Goal: Task Accomplishment & Management: Complete application form

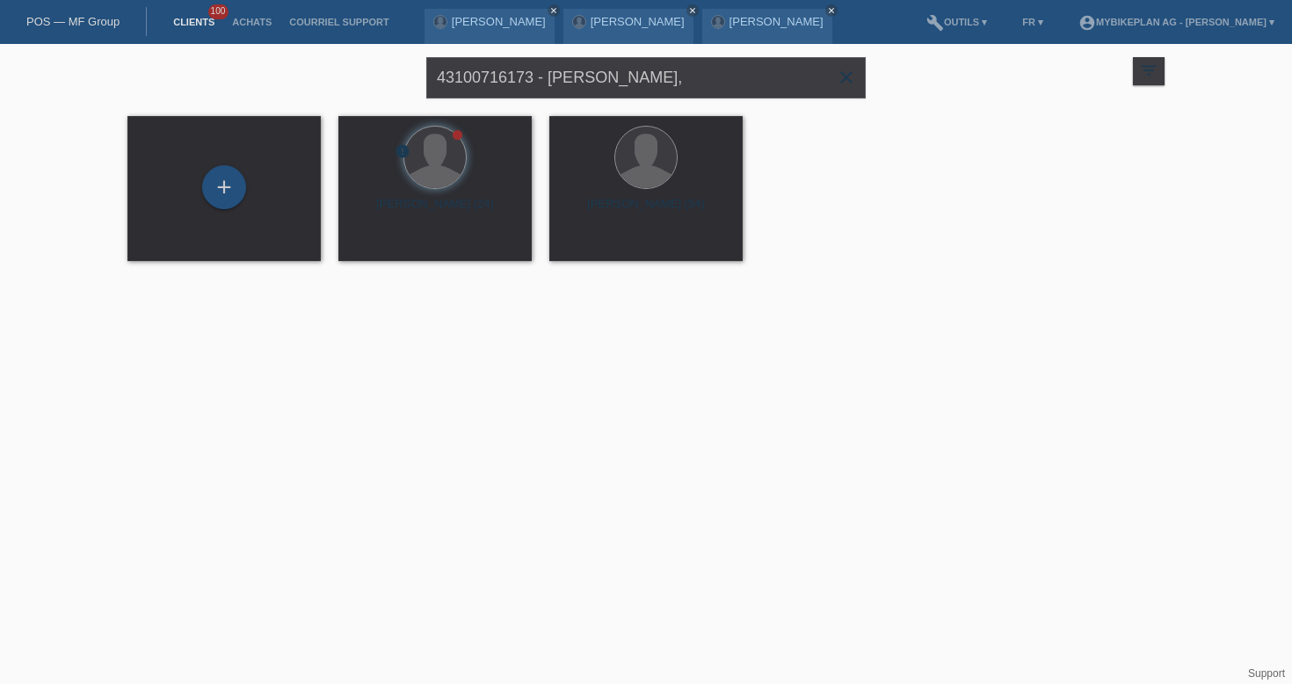
click at [94, 16] on link "POS — MF Group" at bounding box center [72, 21] width 93 height 13
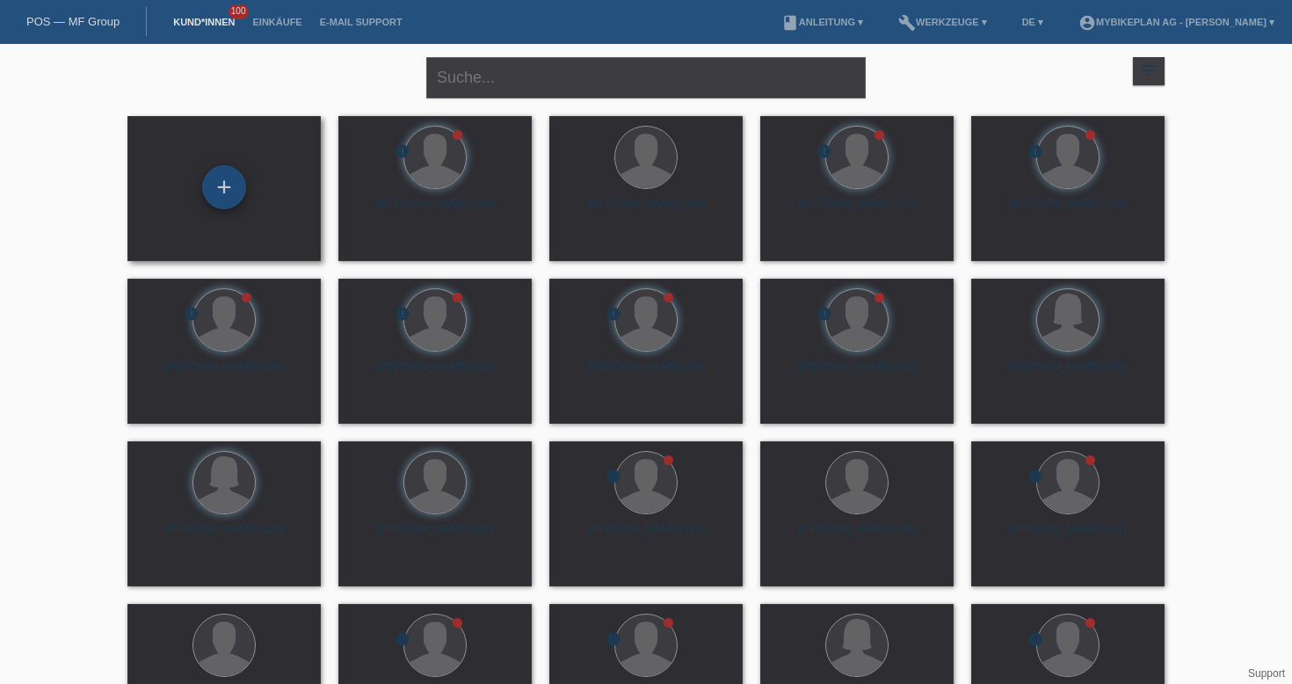
click at [208, 190] on div "+" at bounding box center [224, 187] width 44 height 44
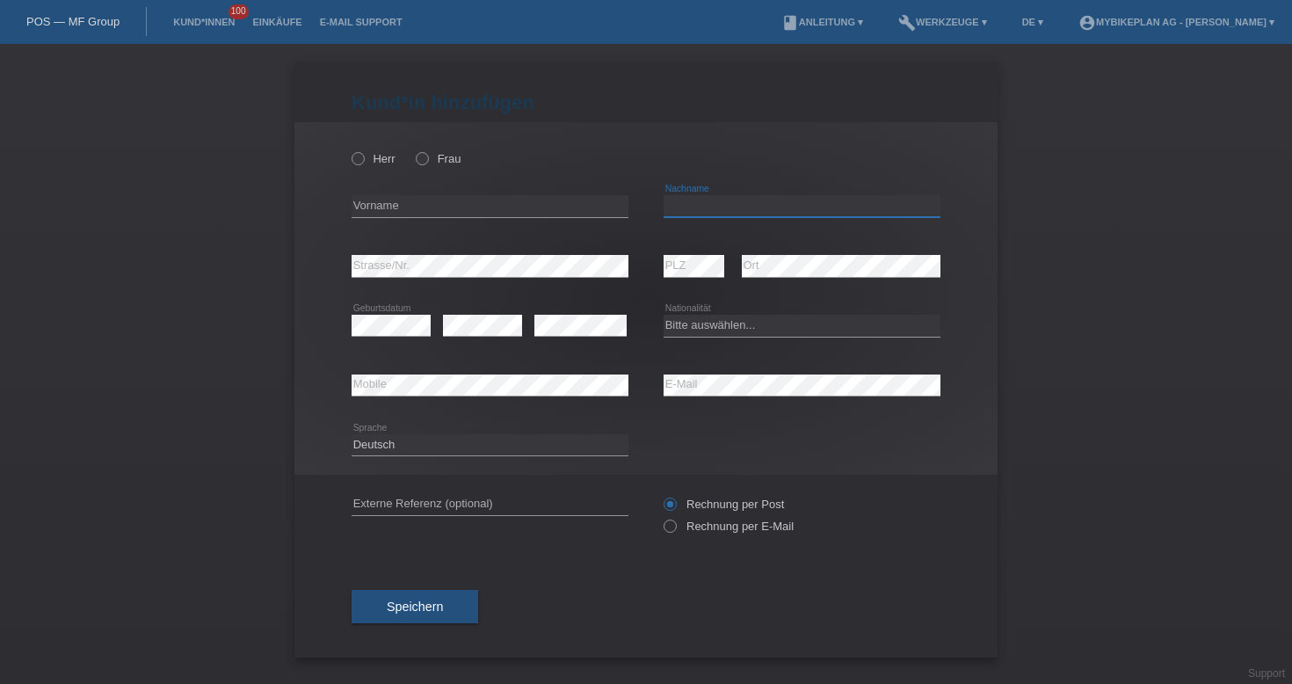
click at [776, 212] on input "text" at bounding box center [802, 206] width 277 height 22
paste input "Del Mastro"
type input "Del Mastro"
click at [428, 204] on input "text" at bounding box center [490, 206] width 277 height 22
paste input "Renzo"
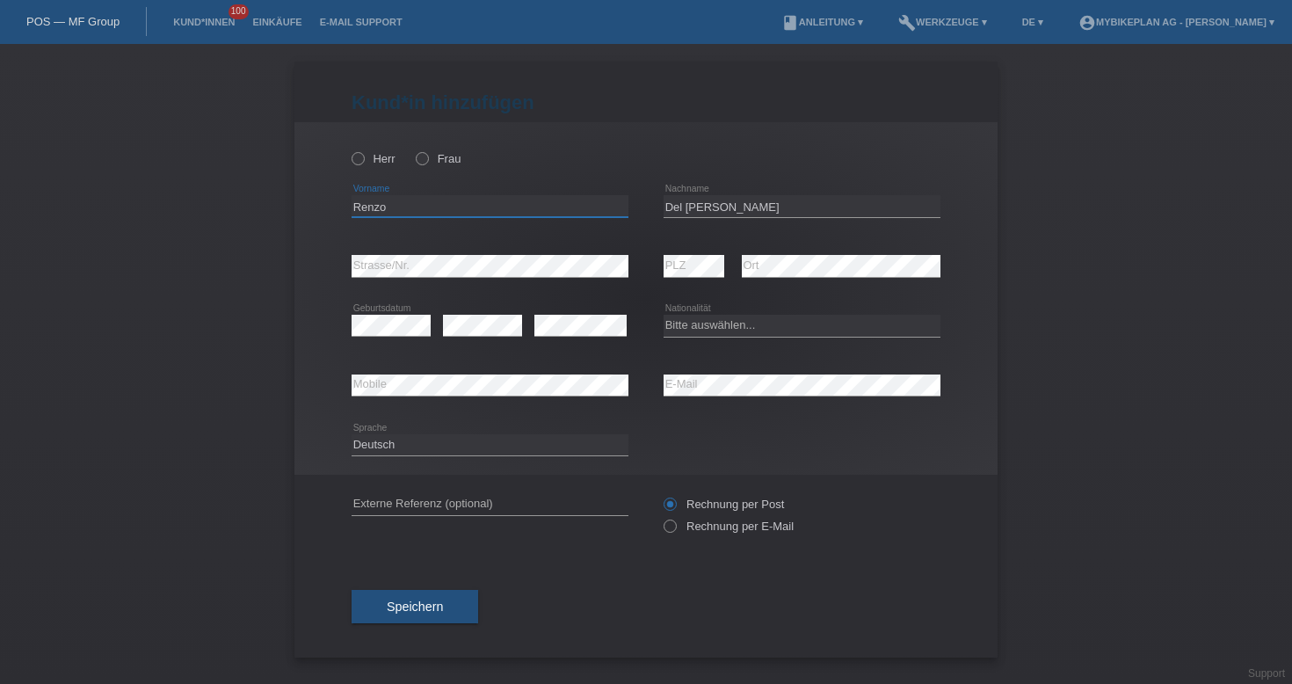
type input "Renzo"
click at [699, 344] on div "Bitte auswählen... Schweiz Deutschland Liechtenstein Österreich ------------ Af…" at bounding box center [802, 326] width 277 height 60
click at [699, 331] on select "Bitte auswählen... Schweiz Deutschland Liechtenstein Österreich ------------ Af…" at bounding box center [802, 325] width 277 height 21
select select "CH"
click at [465, 444] on select "Deutsch Français Italiano English" at bounding box center [490, 444] width 277 height 21
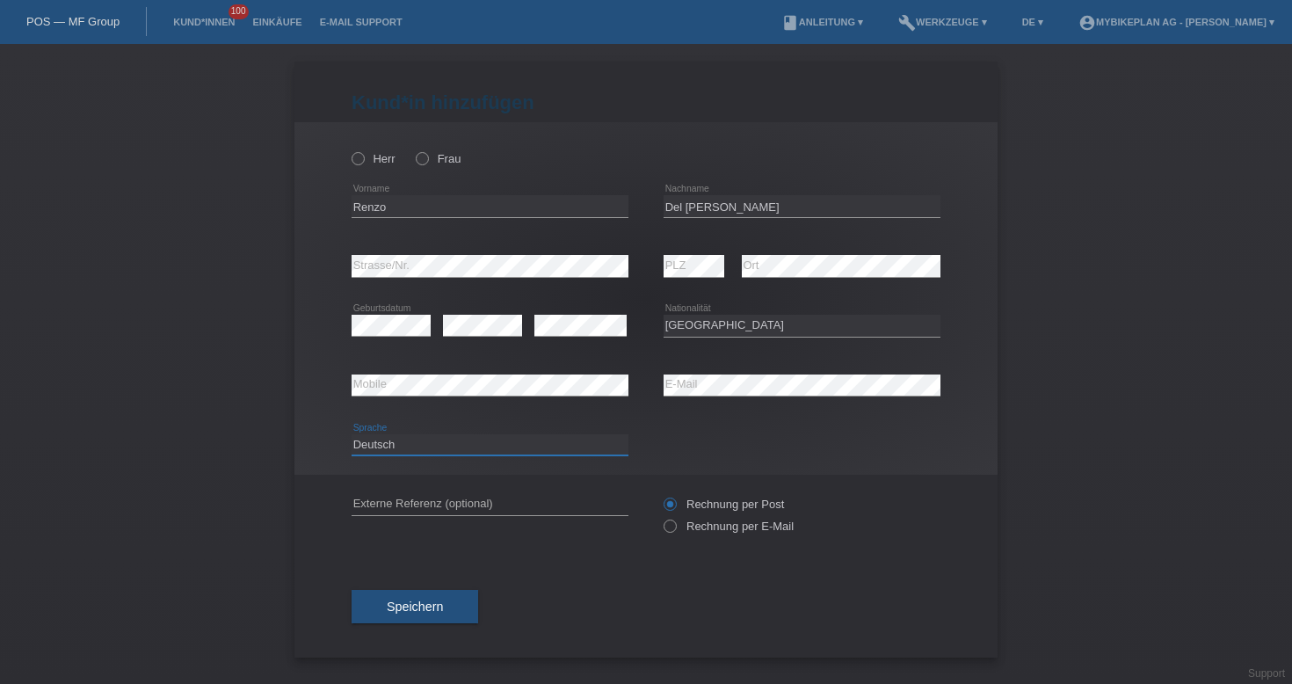
select select "fr"
click at [461, 510] on input "text" at bounding box center [490, 504] width 277 height 22
paste input "43423460700"
type input "43423460700"
click at [679, 530] on label "Rechnung per E-Mail" at bounding box center [729, 526] width 130 height 13
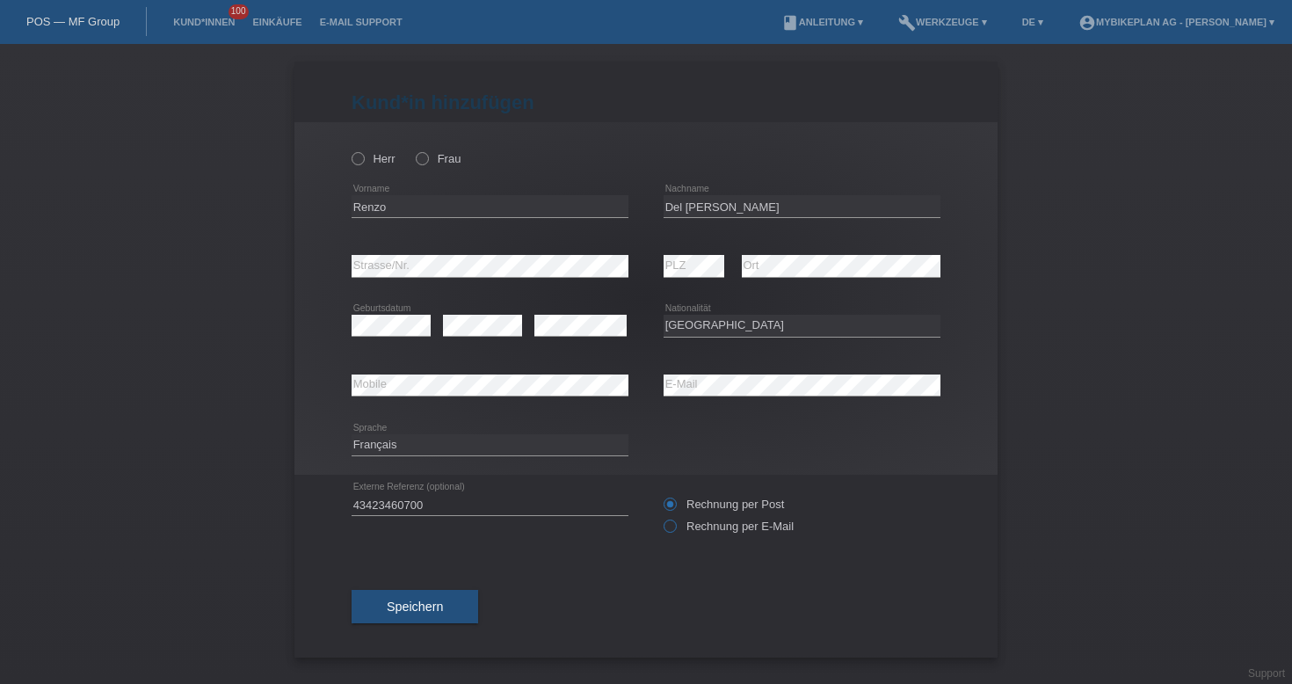
click at [675, 530] on input "Rechnung per E-Mail" at bounding box center [669, 531] width 11 height 22
radio input "true"
click at [360, 169] on div "Herr Frau" at bounding box center [490, 159] width 277 height 36
click at [349, 149] on icon at bounding box center [349, 149] width 0 height 0
click at [353, 160] on input "Herr" at bounding box center [357, 157] width 11 height 11
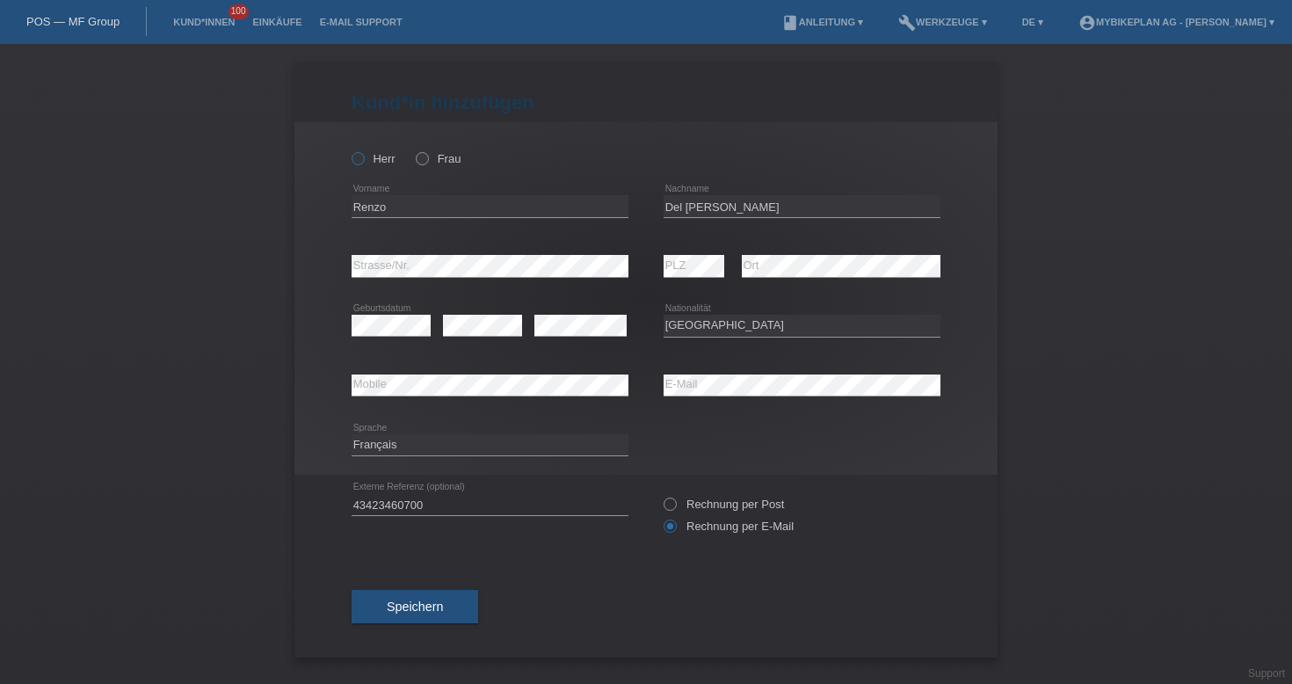
radio input "true"
click at [402, 601] on button "Speichern" at bounding box center [415, 606] width 127 height 33
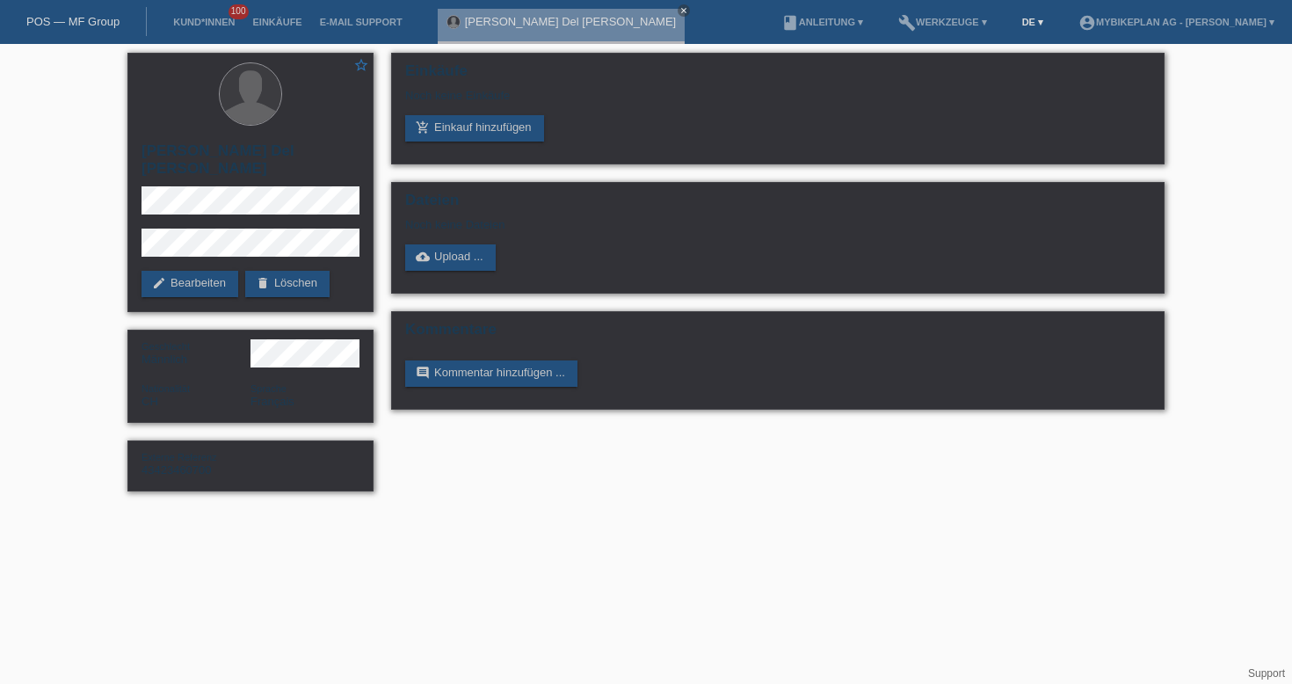
click at [1014, 18] on link "DE ▾" at bounding box center [1033, 22] width 39 height 11
click at [970, 71] on span "Français" at bounding box center [965, 67] width 49 height 21
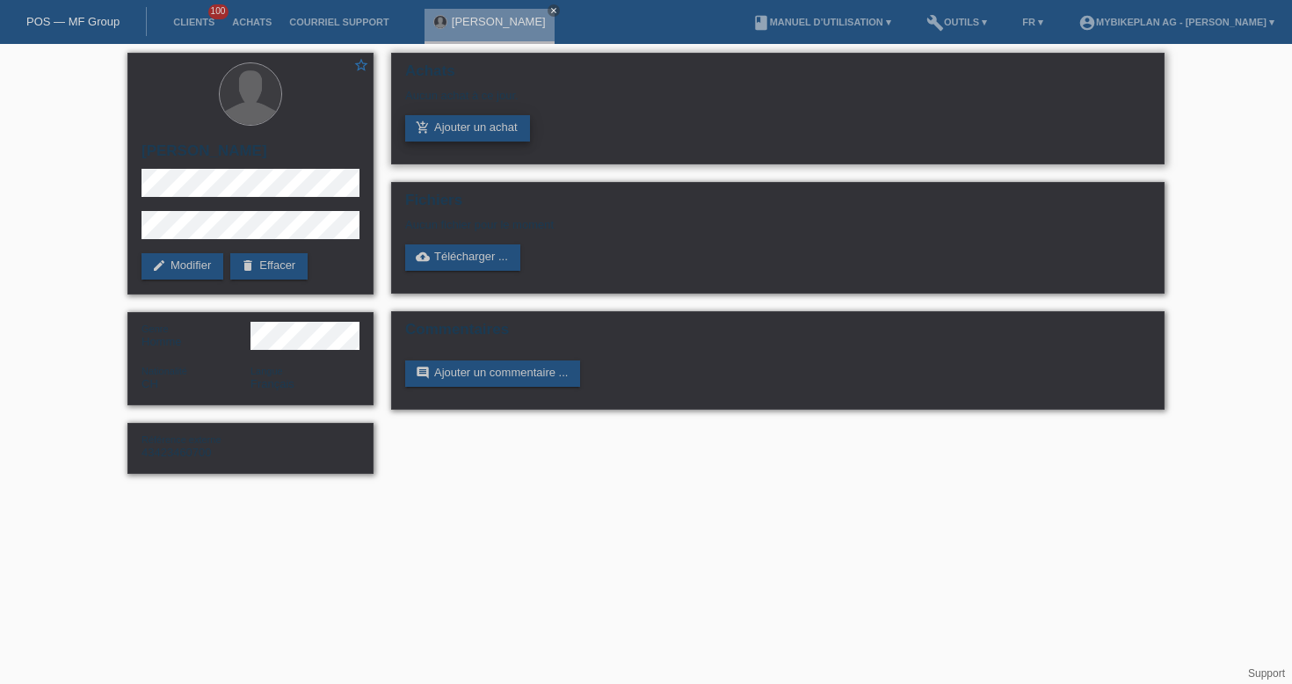
click at [484, 139] on link "add_shopping_cart Ajouter un achat" at bounding box center [467, 128] width 125 height 26
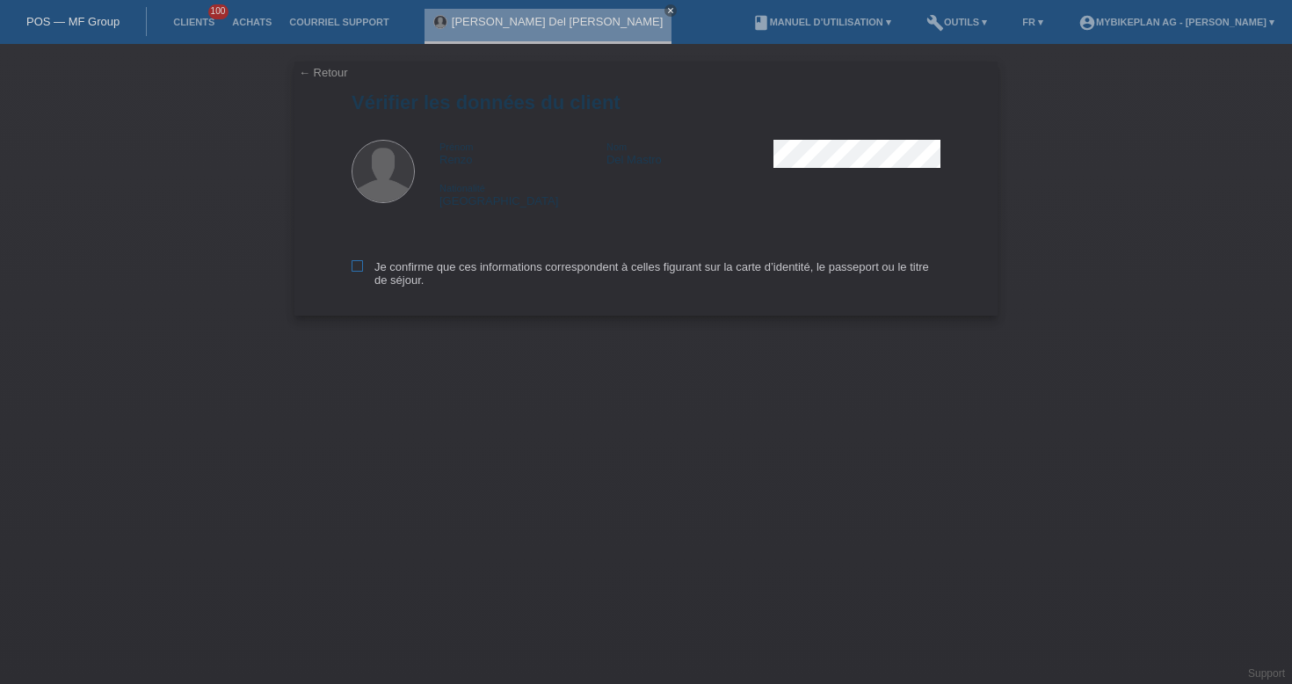
click at [424, 270] on label "Je confirme que ces informations correspondent à celles figurant sur la carte d…" at bounding box center [646, 273] width 589 height 26
click at [363, 270] on input "Je confirme que ces informations correspondent à celles figurant sur la carte d…" at bounding box center [357, 265] width 11 height 11
checkbox input "true"
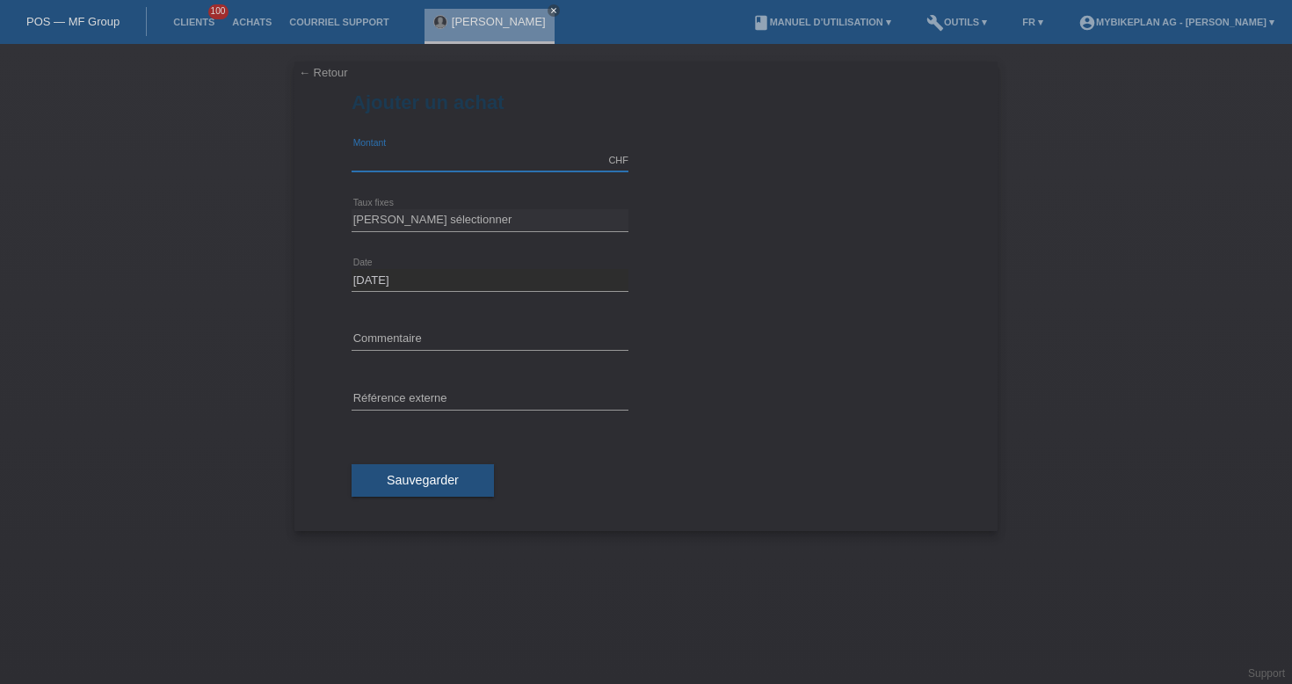
click at [424, 154] on input "text" at bounding box center [490, 160] width 277 height 22
type input "5299.00"
click at [440, 216] on select "Veuillez sélectionner 6 versements 12 versements 18 versements 24 versements 36…" at bounding box center [490, 219] width 277 height 21
select select "487"
click at [431, 397] on input "text" at bounding box center [490, 400] width 277 height 22
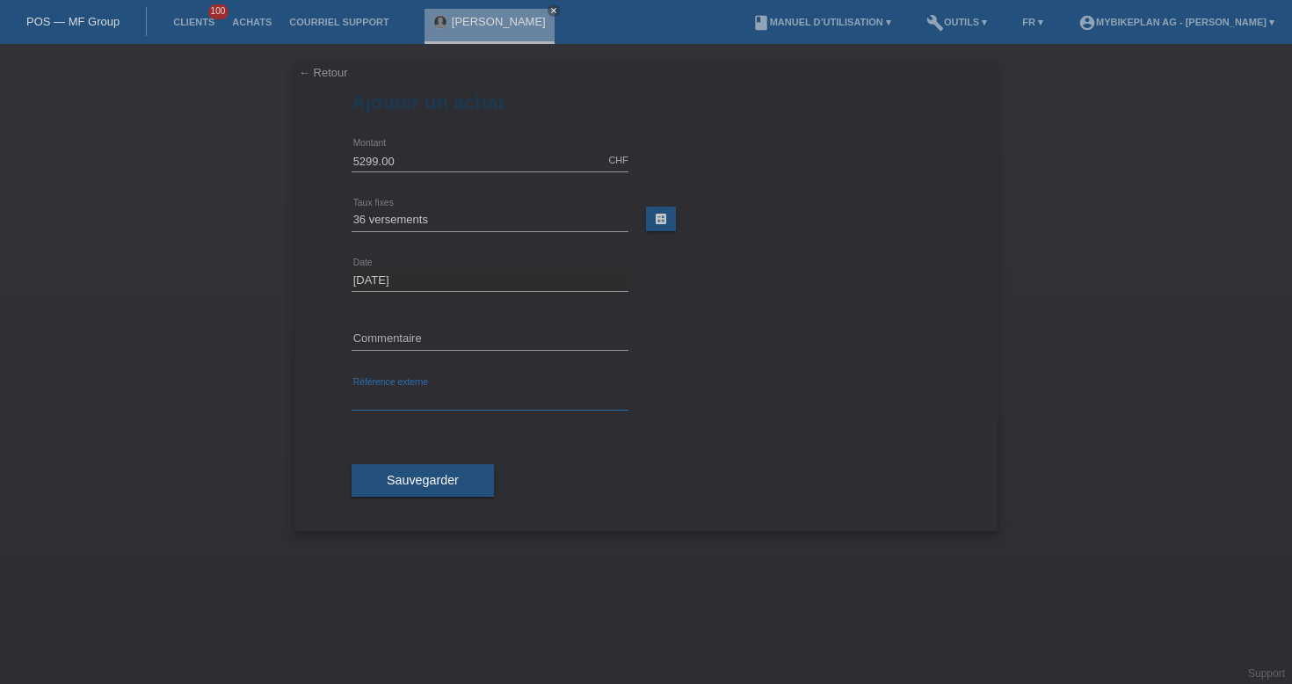
paste input "43423460700"
type input "43423460700"
click at [447, 492] on button "Sauvegarder" at bounding box center [423, 480] width 142 height 33
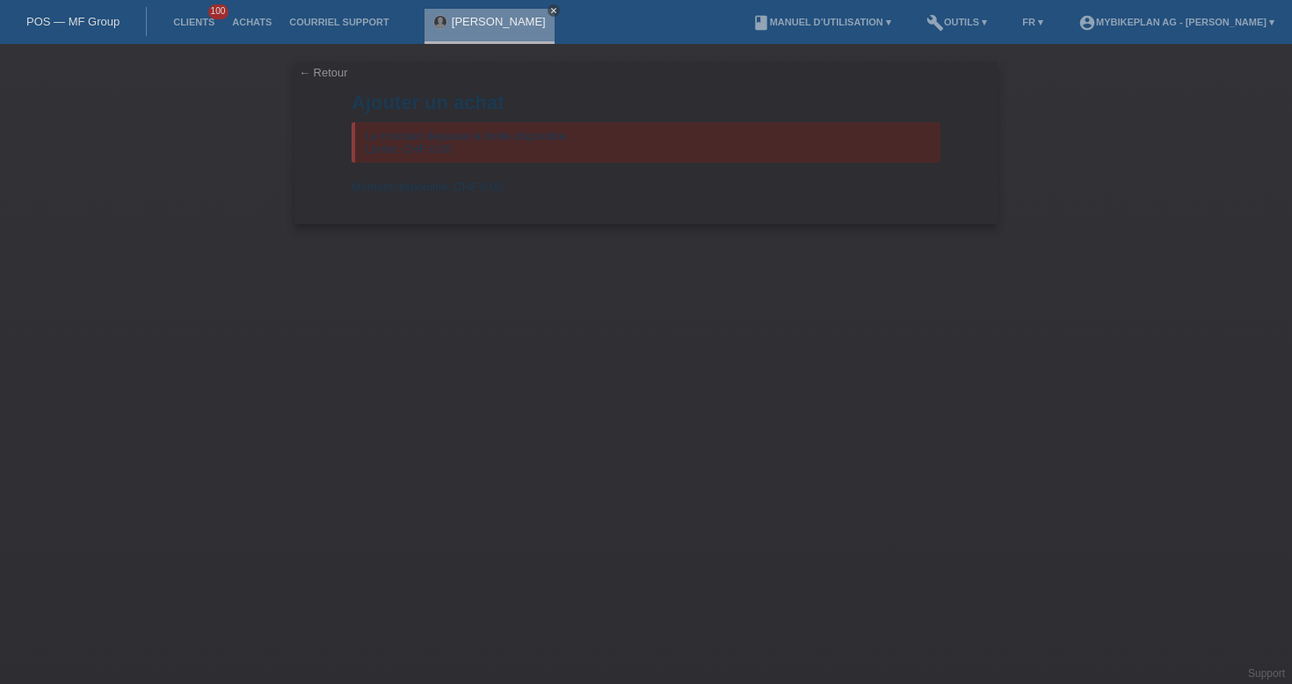
click at [553, 11] on icon "close" at bounding box center [554, 10] width 9 height 9
click at [47, 25] on link "POS — MF Group" at bounding box center [72, 21] width 93 height 13
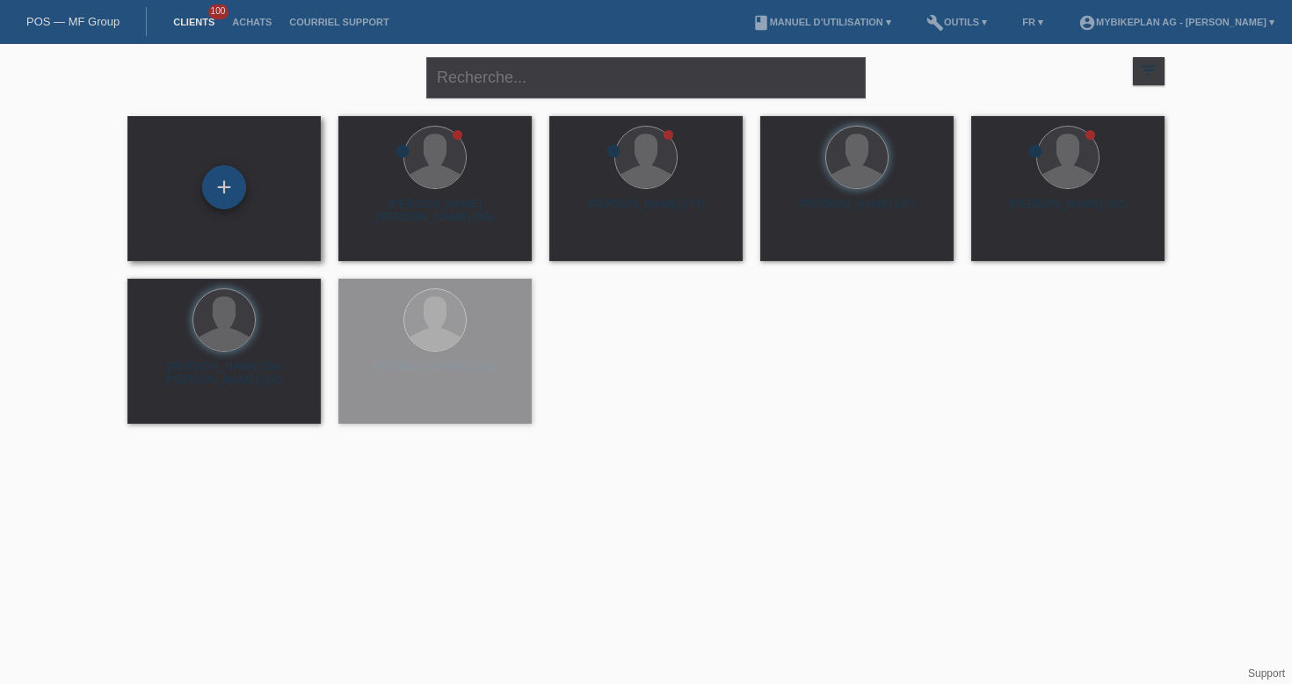
click at [217, 179] on div "+" at bounding box center [224, 187] width 44 height 44
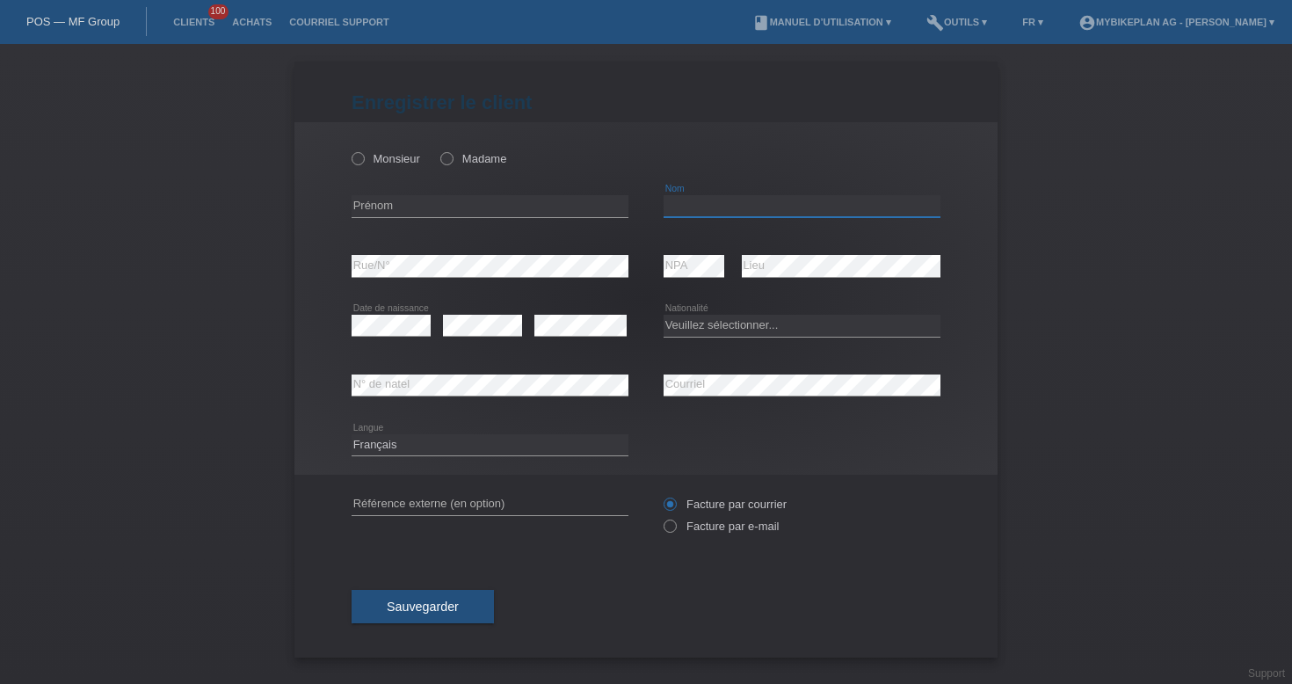
click at [713, 211] on input "text" at bounding box center [802, 206] width 277 height 22
paste input "[PERSON_NAME]"
type input "[PERSON_NAME]"
click at [498, 201] on input "text" at bounding box center [490, 206] width 277 height 22
paste input "Eliane"
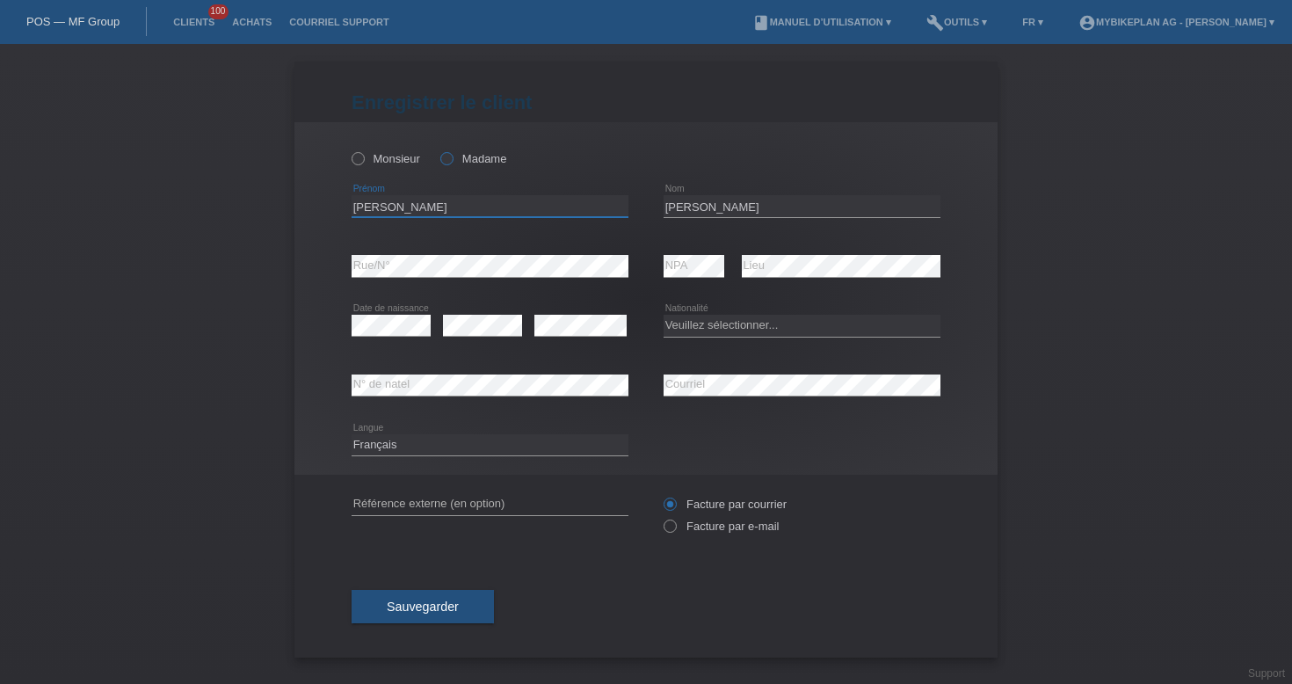
type input "Eliane"
click at [455, 157] on label "Madame" at bounding box center [473, 158] width 66 height 13
click at [452, 157] on input "Madame" at bounding box center [445, 157] width 11 height 11
radio input "true"
click at [1059, 412] on div "Enregistrer le client Enregistrer le client Enregistrer le client Monsieur Mada…" at bounding box center [646, 364] width 1292 height 640
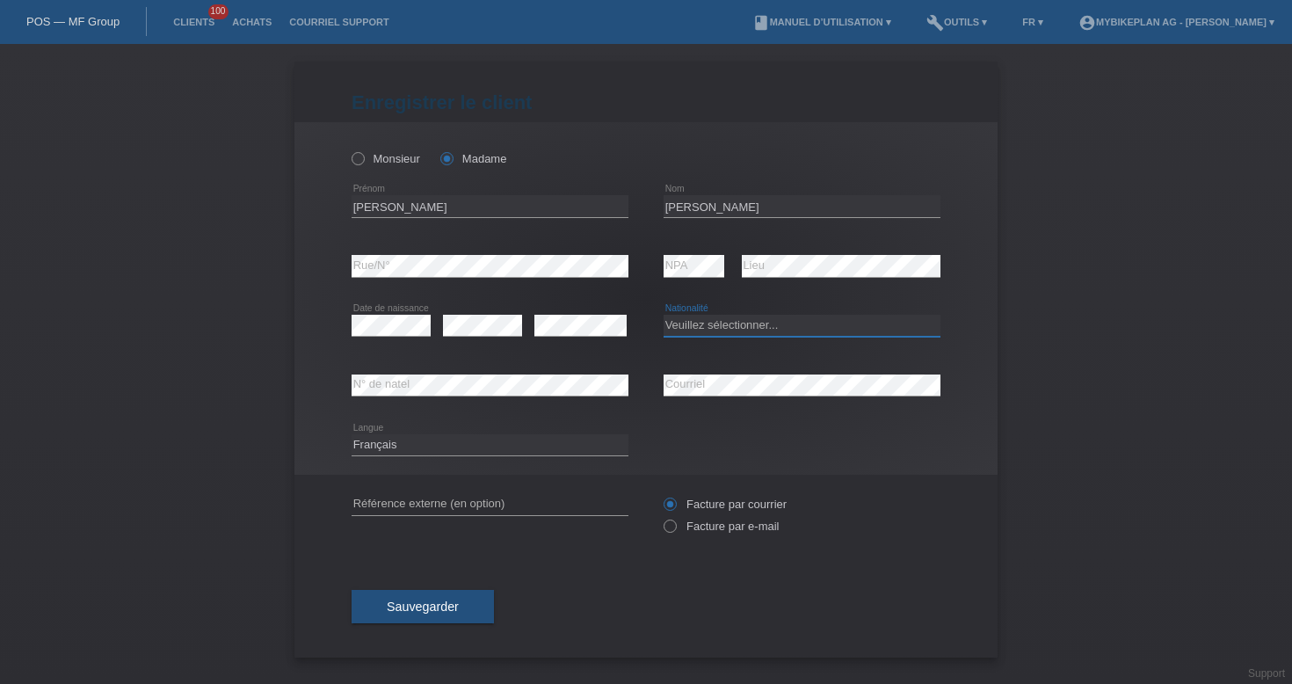
click at [699, 318] on select "Veuillez sélectionner... Suisse Allemagne Autriche Liechtenstein ------------ A…" at bounding box center [802, 325] width 277 height 21
select select "CH"
click at [470, 506] on input "text" at bounding box center [490, 504] width 277 height 22
paste input "43429071727"
type input "43429071727"
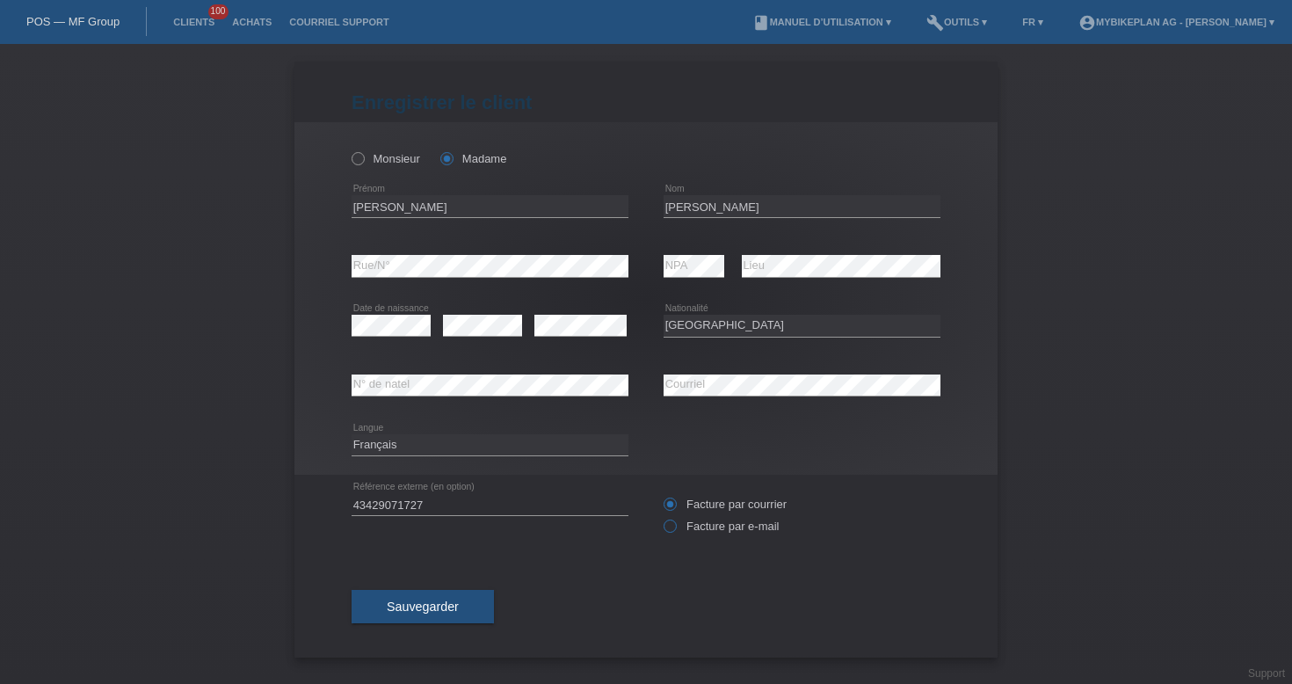
click at [661, 517] on icon at bounding box center [661, 517] width 0 height 0
click at [675, 531] on input "Facture par e-mail" at bounding box center [669, 531] width 11 height 22
radio input "true"
click at [471, 619] on button "Sauvegarder" at bounding box center [423, 606] width 142 height 33
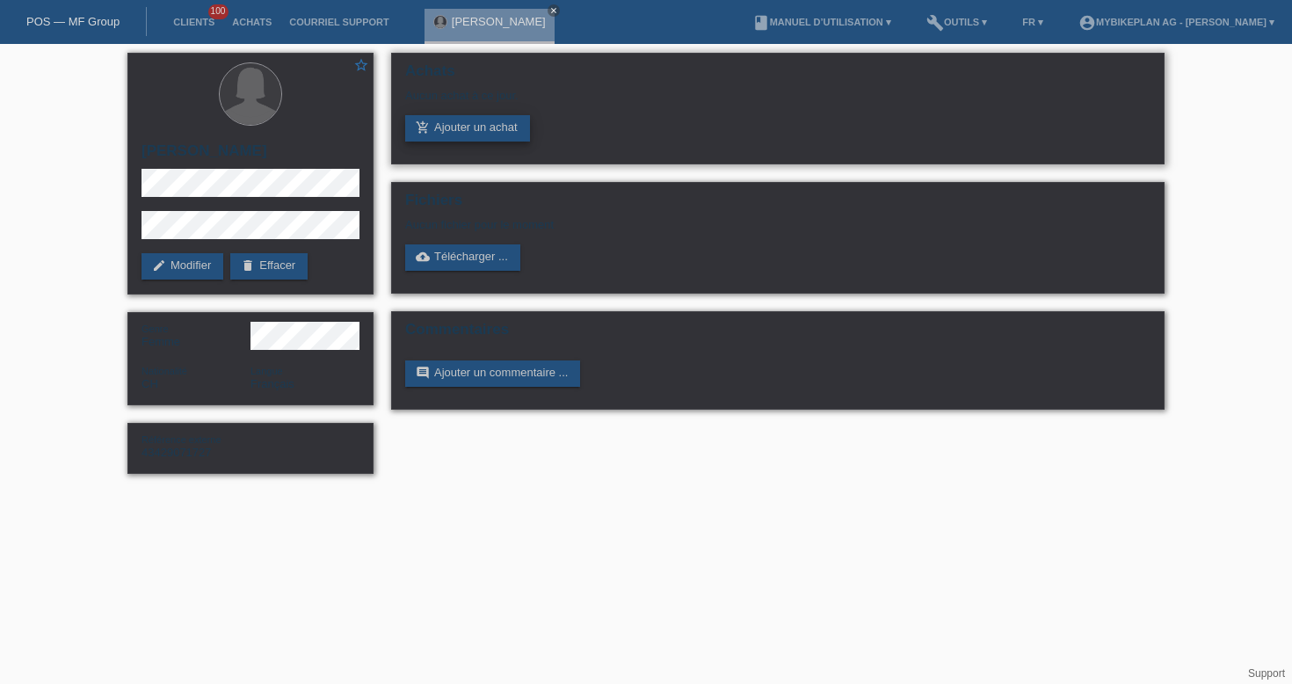
click at [485, 126] on link "add_shopping_cart Ajouter un achat" at bounding box center [467, 128] width 125 height 26
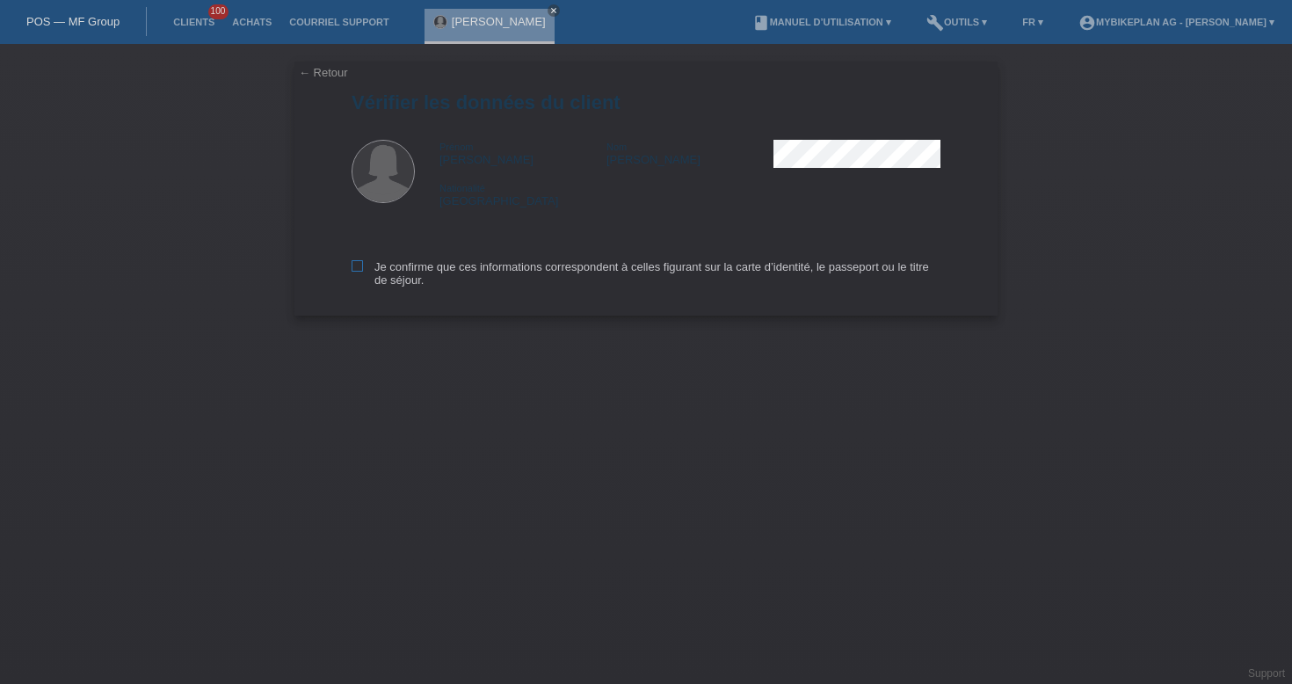
click at [475, 273] on label "Je confirme que ces informations correspondent à celles figurant sur la carte d…" at bounding box center [646, 273] width 589 height 26
click at [363, 272] on input "Je confirme que ces informations correspondent à celles figurant sur la carte d…" at bounding box center [357, 265] width 11 height 11
checkbox input "true"
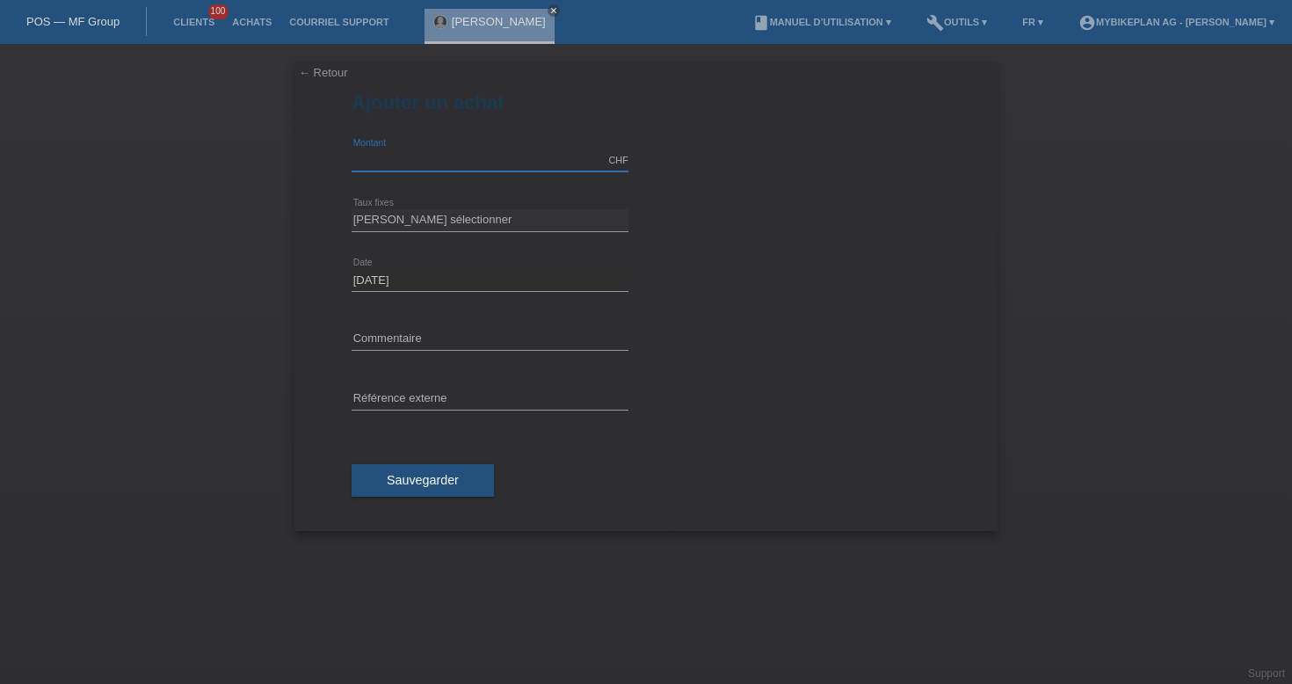
click at [435, 157] on input "text" at bounding box center [490, 160] width 277 height 22
type input "9999.00"
click at [479, 214] on select "Veuillez sélectionner 6 versements 12 versements 18 versements 24 versements 36…" at bounding box center [490, 219] width 277 height 21
select select "487"
click at [455, 405] on input "text" at bounding box center [490, 400] width 277 height 22
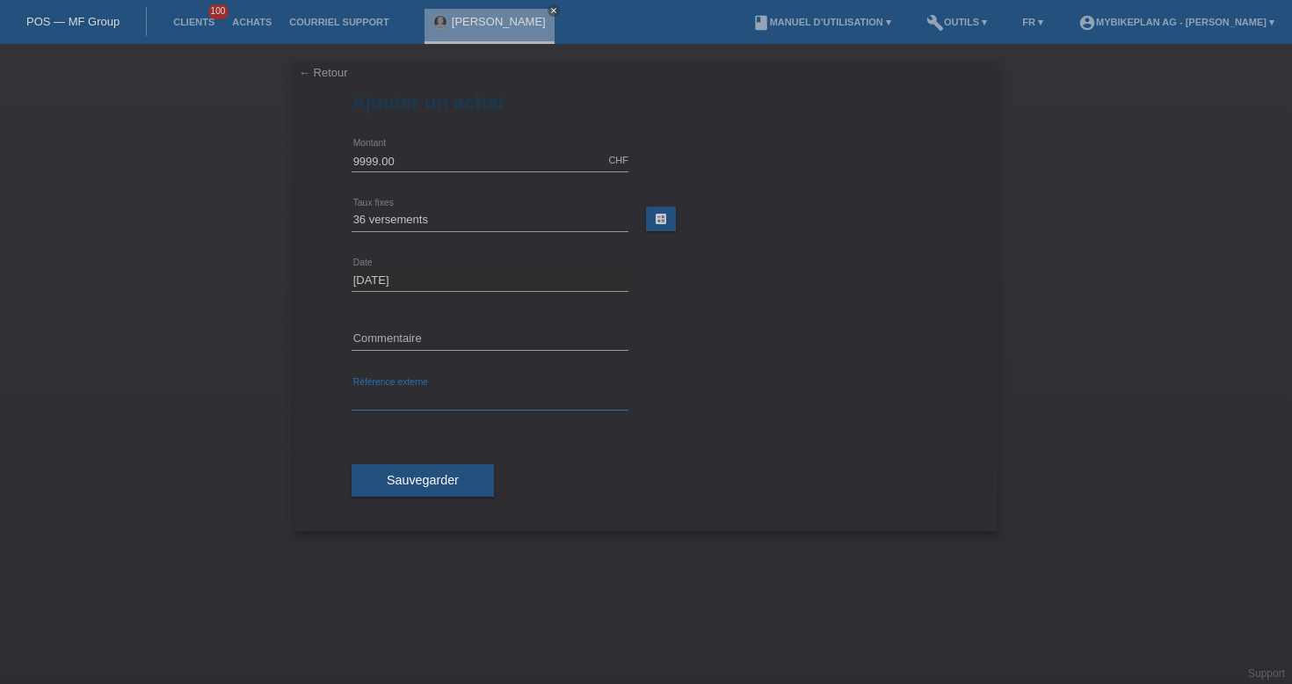
paste input "43429071727"
type input "43429071727"
click at [436, 467] on button "Sauvegarder" at bounding box center [423, 480] width 142 height 33
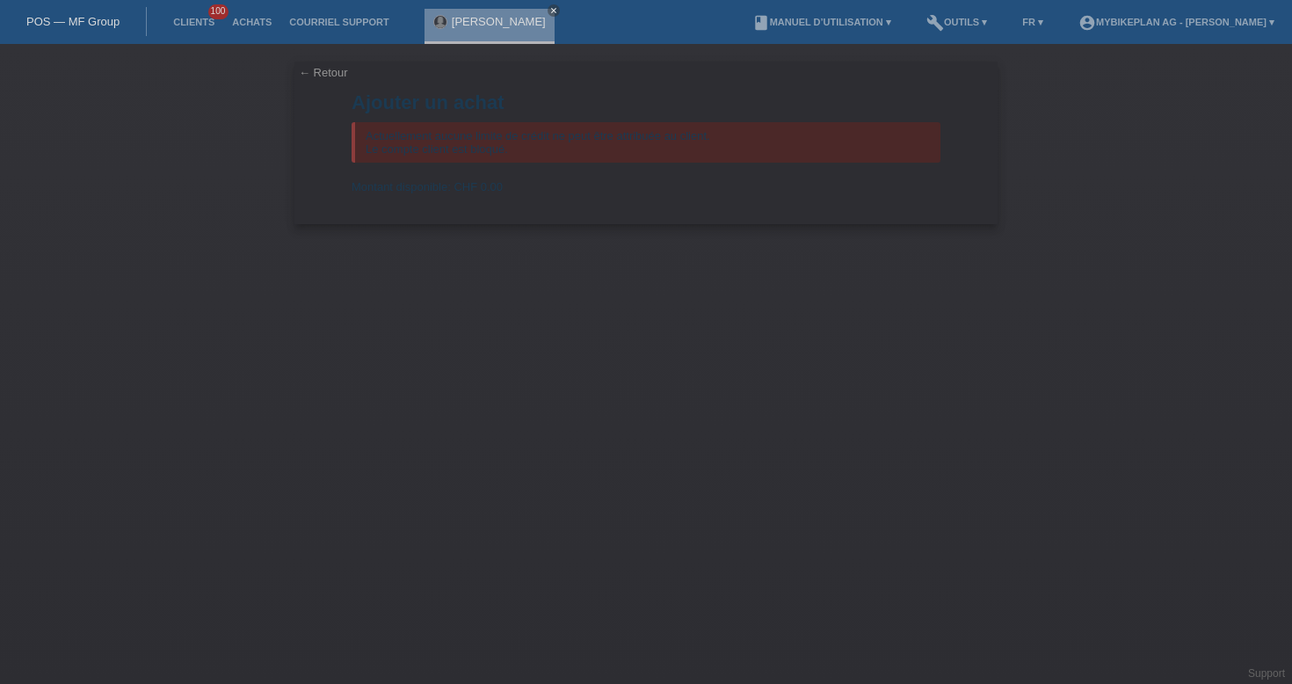
click at [102, 36] on div "POS — MF Group" at bounding box center [73, 21] width 147 height 29
click at [93, 23] on link "POS — MF Group" at bounding box center [72, 21] width 93 height 13
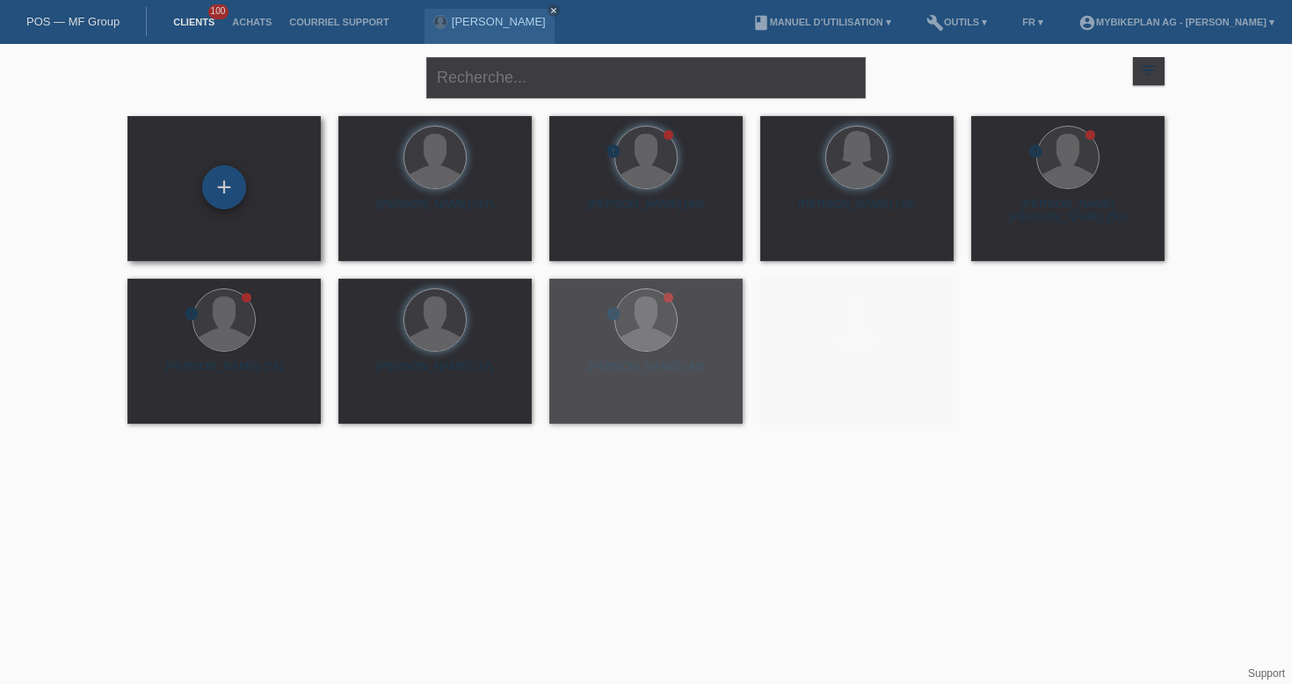
click at [224, 199] on div "+" at bounding box center [224, 187] width 44 height 44
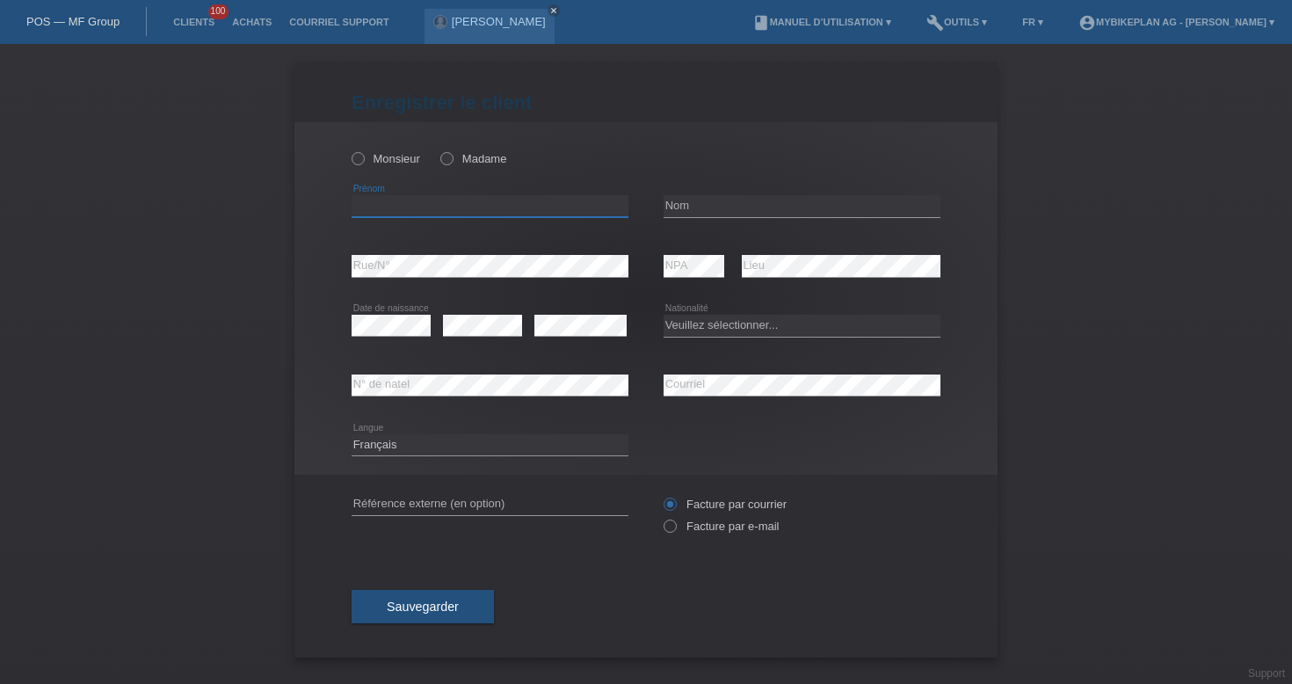
click at [429, 209] on input "text" at bounding box center [490, 206] width 277 height 22
paste input "Melo"
type input "Melo"
click at [706, 198] on input "text" at bounding box center [802, 206] width 277 height 22
paste input "Wuermli"
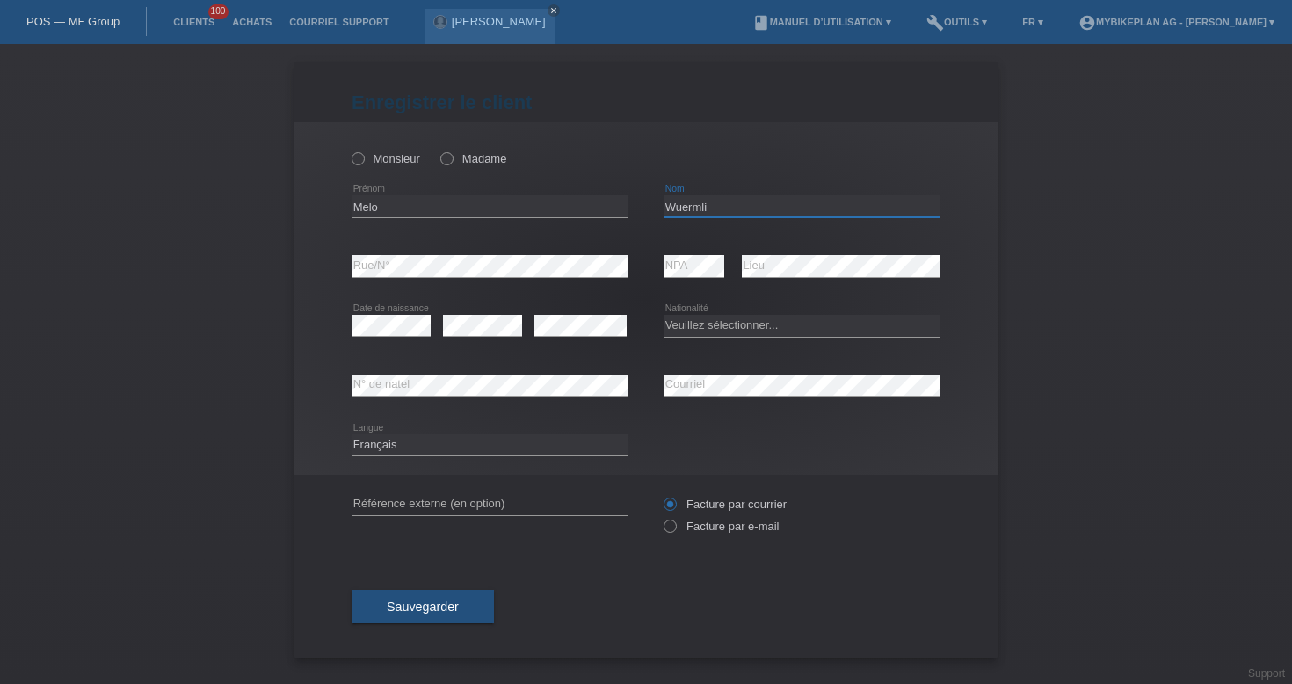
type input "Wuermli"
click at [724, 321] on select "Veuillez sélectionner... Suisse Allemagne Autriche Liechtenstein ------------ A…" at bounding box center [802, 325] width 277 height 21
select select "CH"
click at [449, 507] on input "text" at bounding box center [490, 504] width 277 height 22
paste input "43442632860"
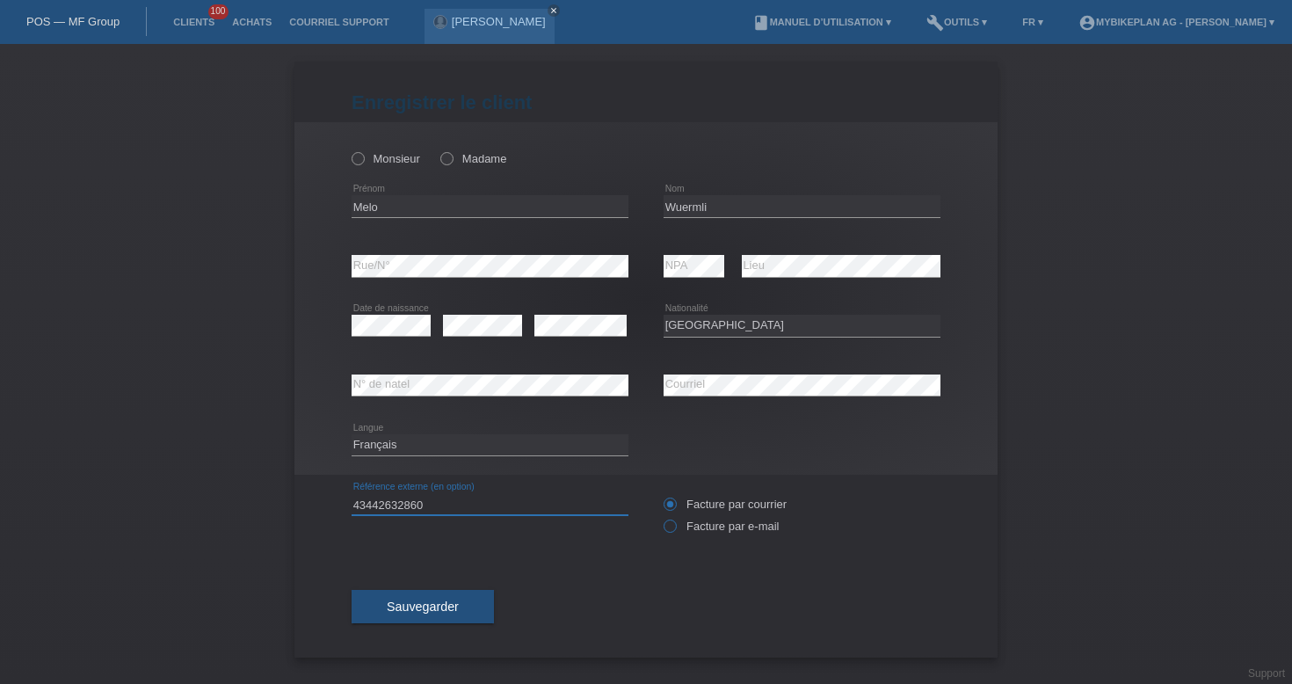
type input "43442632860"
click at [678, 533] on label "Facture par e-mail" at bounding box center [721, 526] width 115 height 13
click at [675, 534] on input "Facture par e-mail" at bounding box center [669, 531] width 11 height 22
radio input "true"
click at [389, 163] on label "Monsieur" at bounding box center [386, 158] width 69 height 13
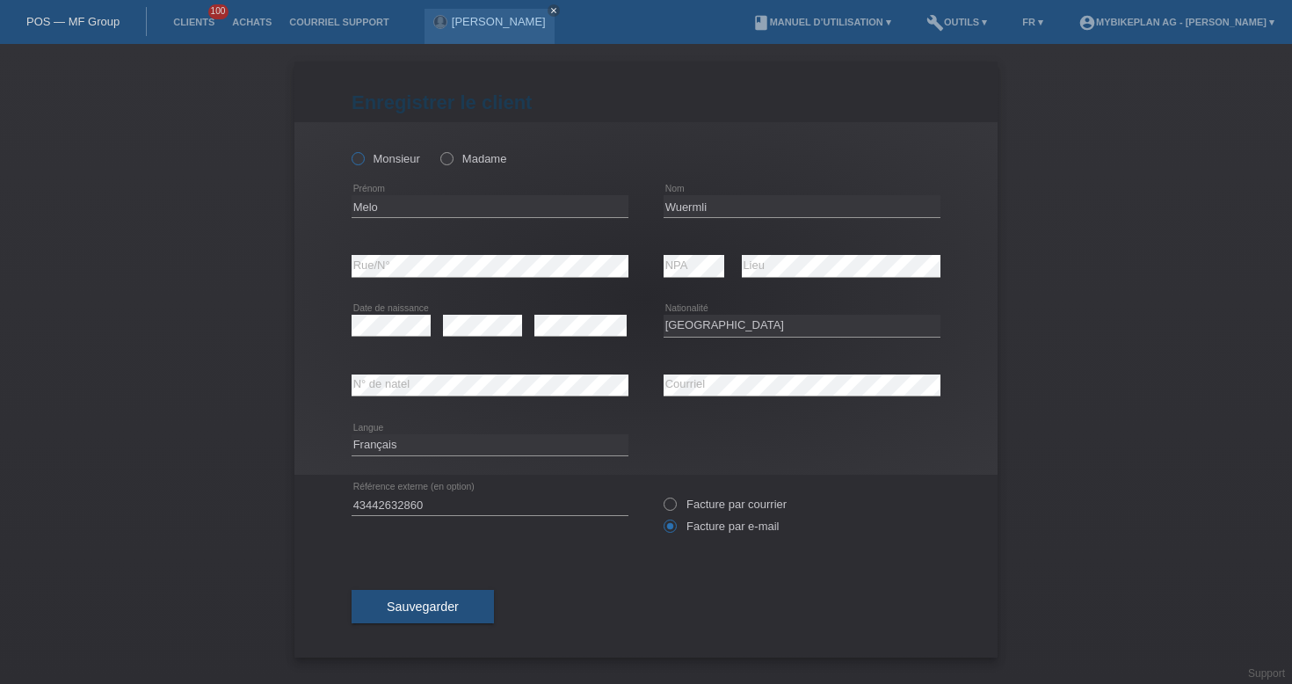
click at [363, 163] on input "Monsieur" at bounding box center [357, 157] width 11 height 11
radio input "true"
click at [421, 623] on button "Sauvegarder" at bounding box center [423, 606] width 142 height 33
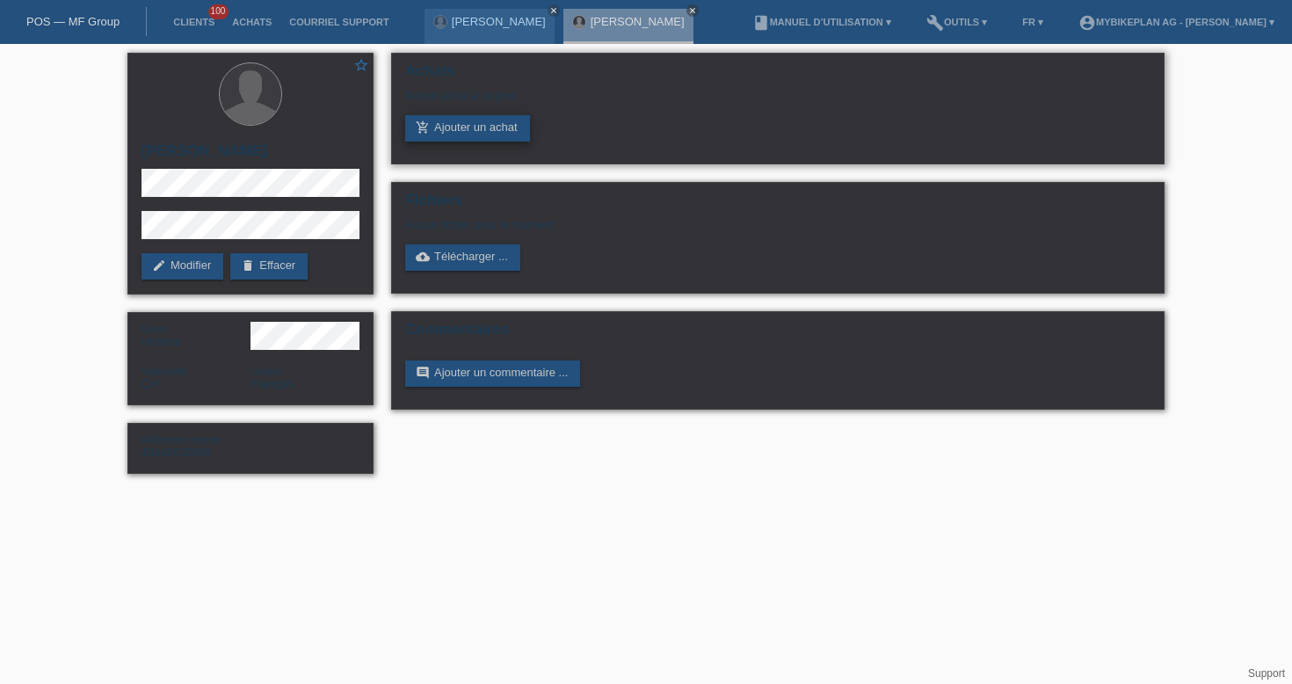
click at [461, 133] on link "add_shopping_cart Ajouter un achat" at bounding box center [467, 128] width 125 height 26
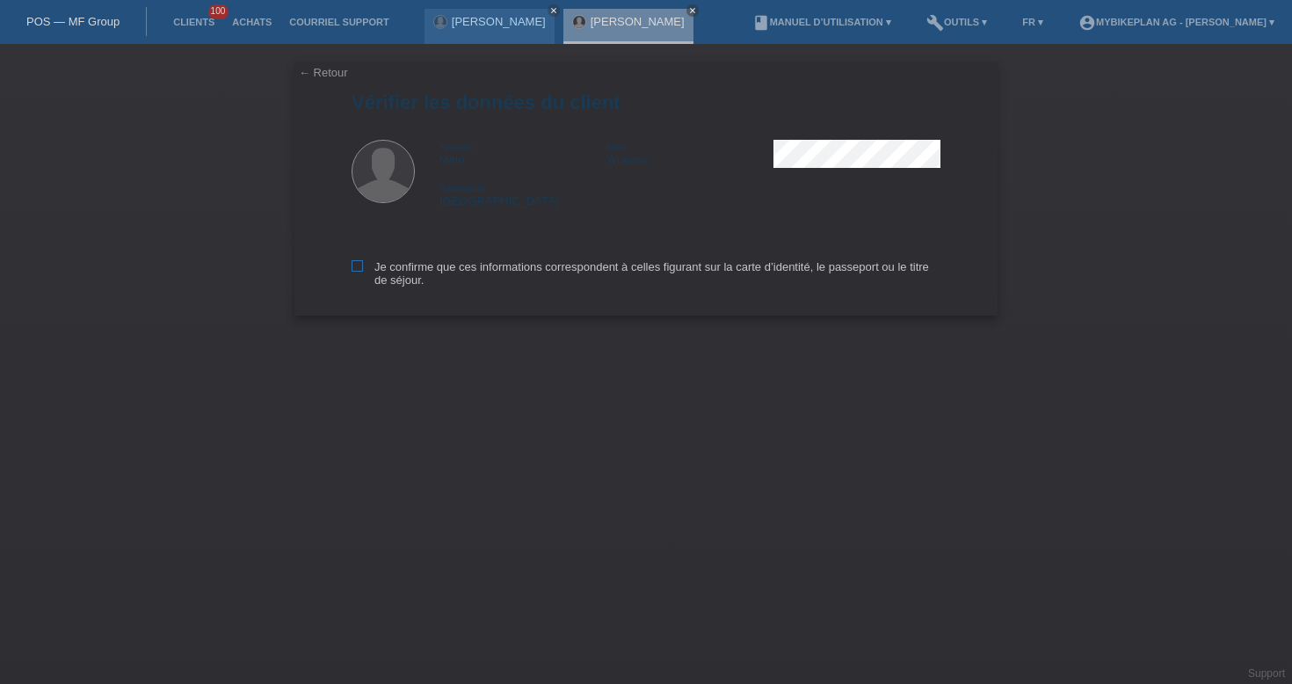
click at [368, 263] on label "Je confirme que ces informations correspondent à celles figurant sur la carte d…" at bounding box center [646, 273] width 589 height 26
click at [363, 263] on input "Je confirme que ces informations correspondent à celles figurant sur la carte d…" at bounding box center [357, 265] width 11 height 11
checkbox input "true"
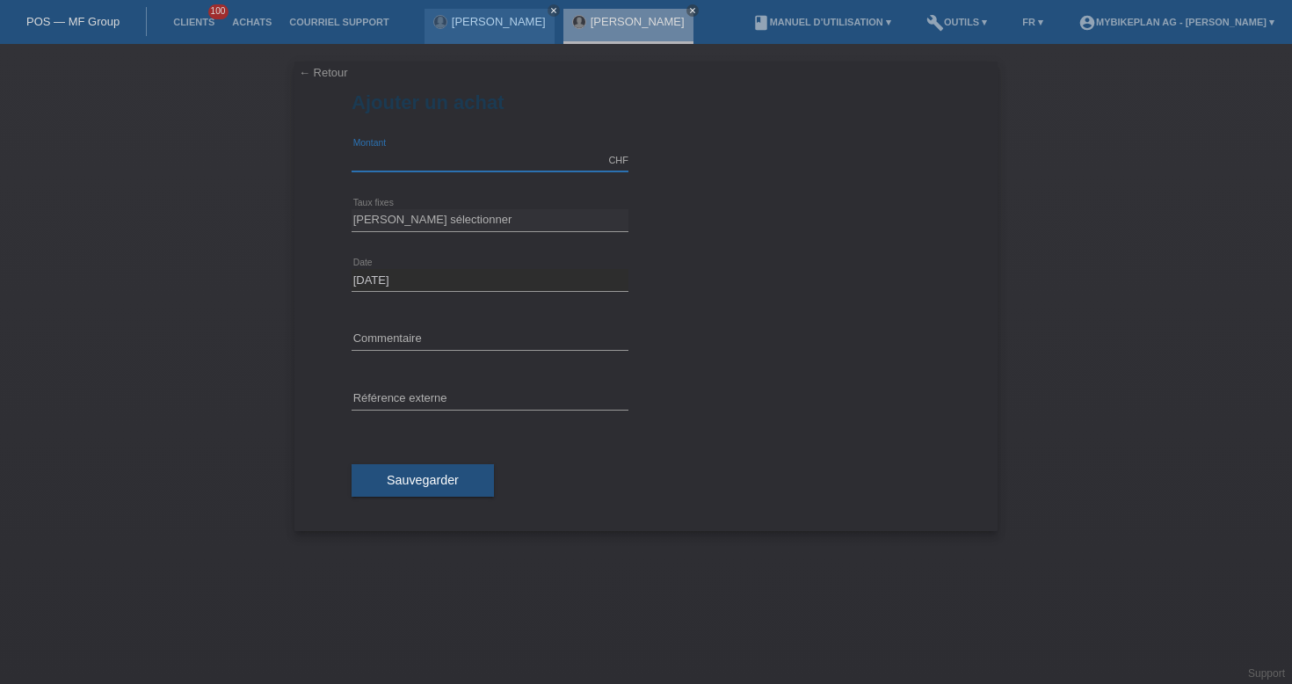
click at [438, 161] on input "text" at bounding box center [490, 160] width 277 height 22
type input "7490.00"
click at [455, 221] on select "[PERSON_NAME] sélectionner 6 versements 12 versements 18 versements 24 versemen…" at bounding box center [490, 219] width 277 height 21
select select "487"
click at [458, 394] on input "text" at bounding box center [490, 400] width 277 height 22
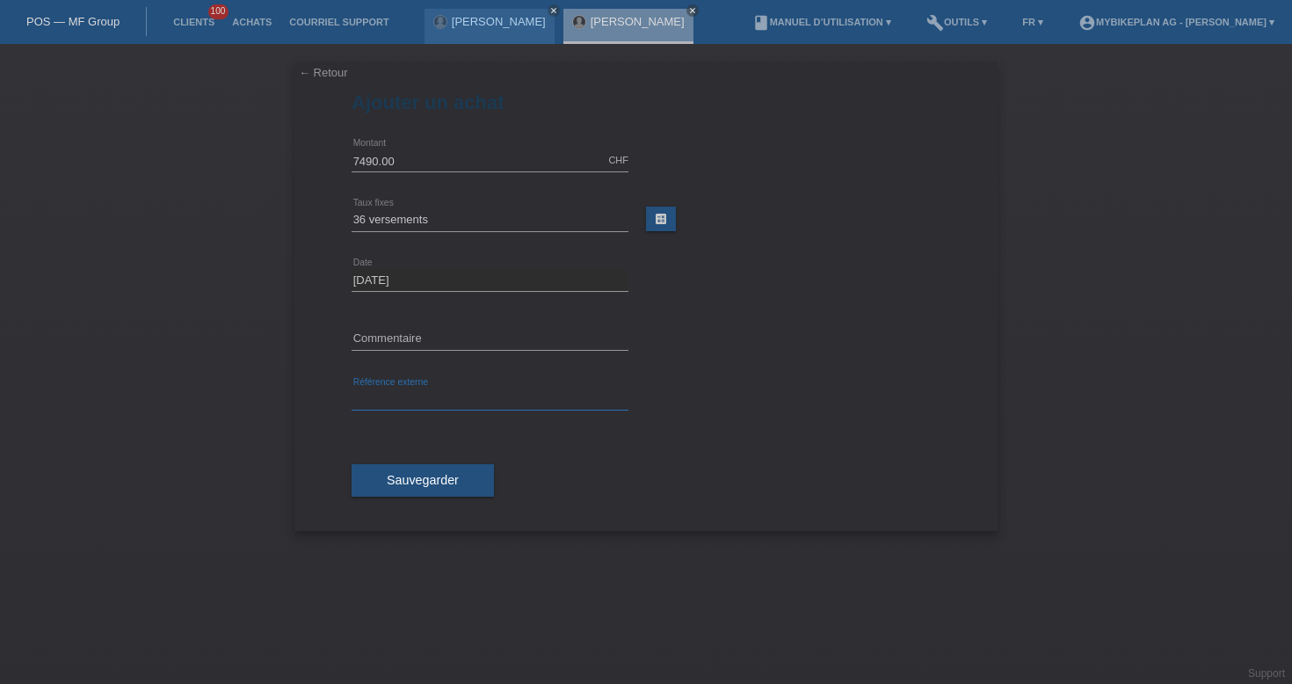
paste input "43442632860"
type input "43442632860"
click at [428, 484] on span "Sauvegarder" at bounding box center [423, 480] width 72 height 14
